Goal: Obtain resource: Download file/media

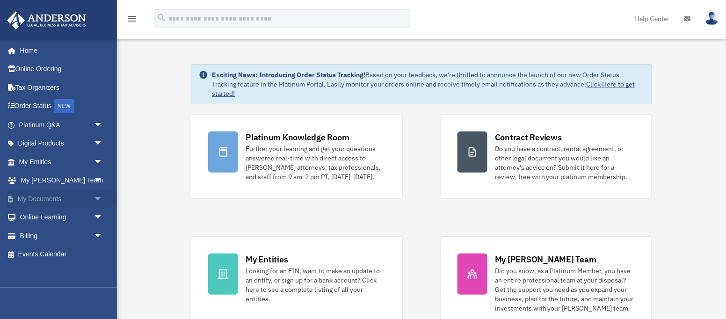
click at [50, 201] on link "My Documents arrow_drop_down" at bounding box center [62, 198] width 110 height 19
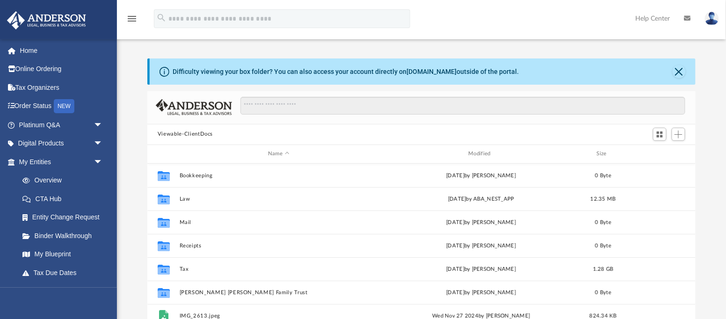
scroll to position [212, 548]
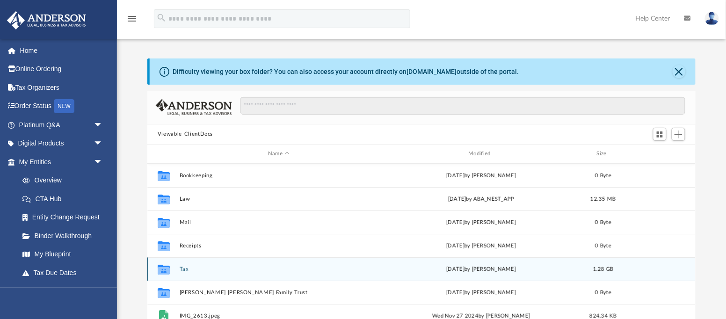
drag, startPoint x: 166, startPoint y: 265, endPoint x: 178, endPoint y: 265, distance: 11.7
click at [166, 265] on icon "grid" at bounding box center [164, 269] width 12 height 10
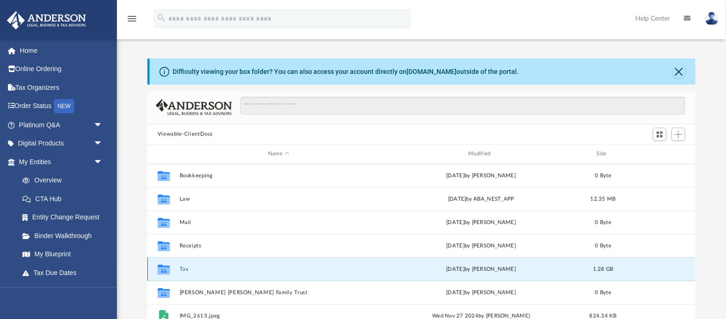
click at [184, 268] on button "Tax" at bounding box center [279, 269] width 198 height 6
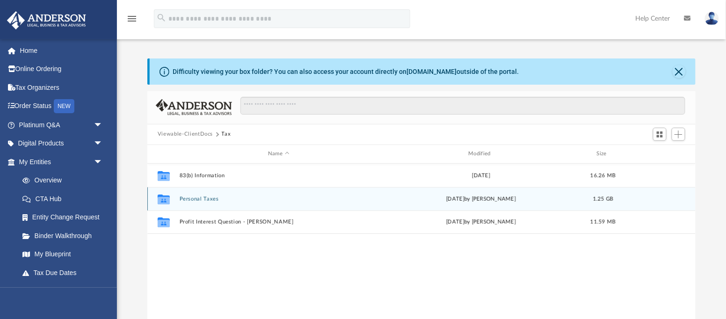
click at [191, 202] on div "Collaborated Folder Personal Taxes [DATE] by [PERSON_NAME] 1.25 GB" at bounding box center [421, 198] width 548 height 23
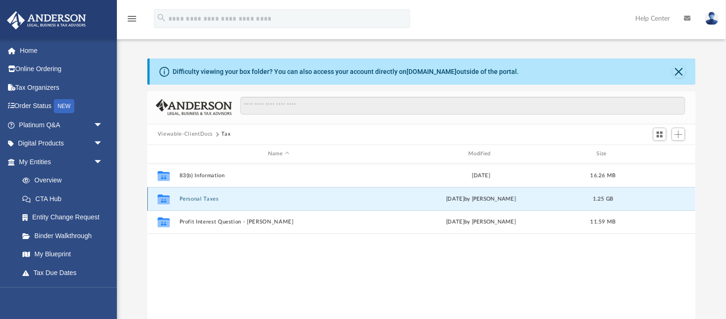
click at [192, 200] on button "Personal Taxes" at bounding box center [279, 199] width 198 height 6
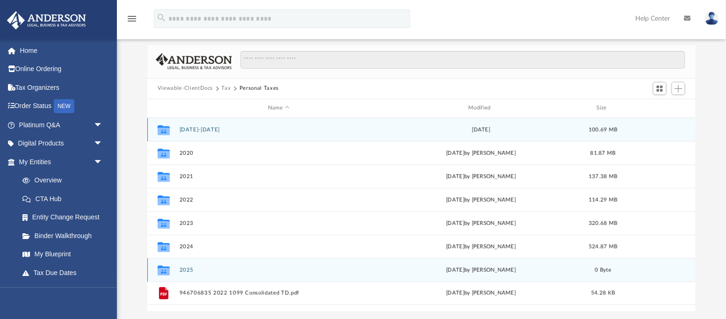
scroll to position [55, 0]
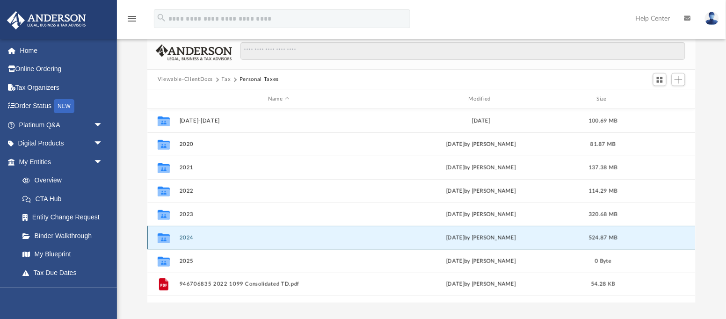
click at [188, 239] on button "2024" at bounding box center [279, 238] width 198 height 6
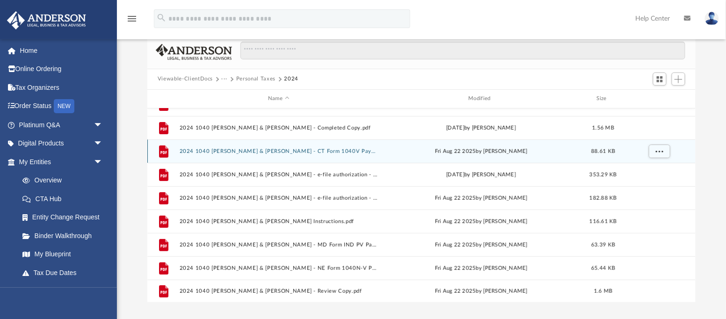
scroll to position [63, 0]
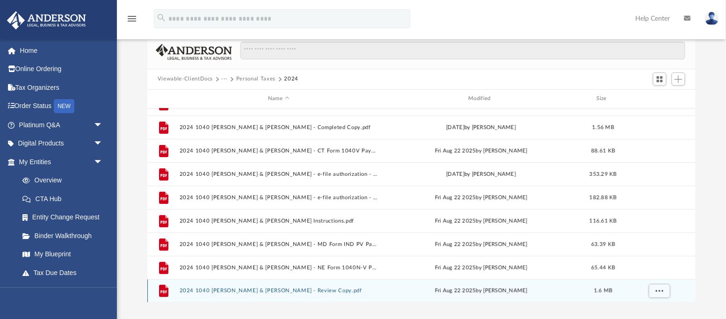
click at [237, 290] on button "2024 1040 [PERSON_NAME] & [PERSON_NAME] - Review Copy.pdf" at bounding box center [279, 291] width 198 height 6
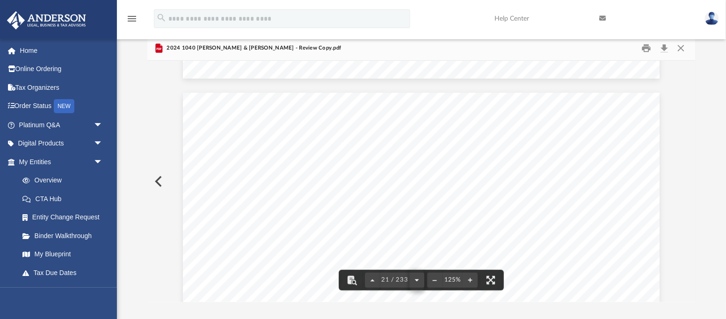
scroll to position [12461, 0]
click at [437, 279] on button "File preview" at bounding box center [434, 280] width 15 height 21
click at [435, 281] on button "File preview" at bounding box center [434, 280] width 15 height 21
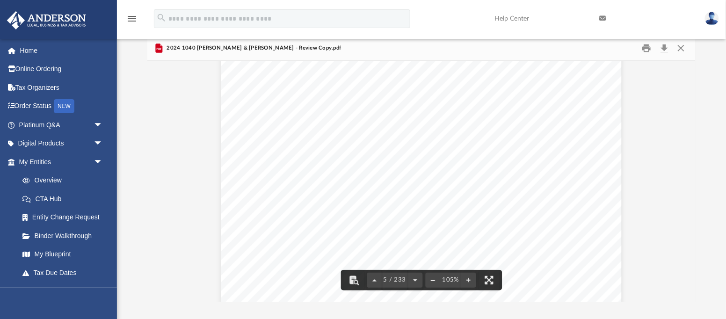
scroll to position [2091, 0]
